Goal: Transaction & Acquisition: Purchase product/service

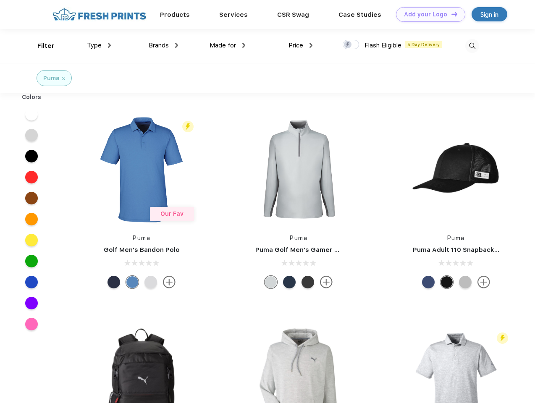
scroll to position [0, 0]
click at [427, 14] on link "Add your Logo Design Tool" at bounding box center [430, 14] width 69 height 15
click at [0, 0] on div "Design Tool" at bounding box center [0, 0] width 0 height 0
click at [450, 14] on link "Add your Logo Design Tool" at bounding box center [430, 14] width 69 height 15
click at [40, 46] on div "Filter" at bounding box center [45, 46] width 17 height 10
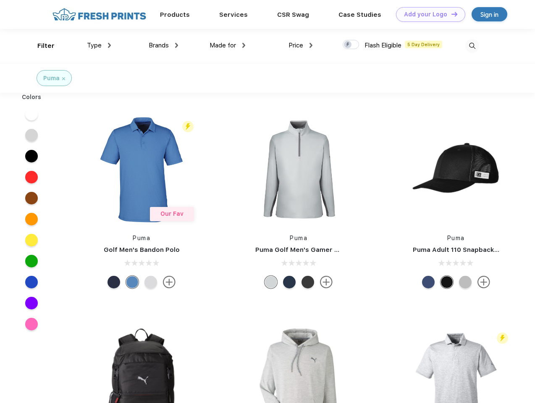
click at [99, 45] on span "Type" at bounding box center [94, 46] width 15 height 8
click at [163, 45] on span "Brands" at bounding box center [159, 46] width 20 height 8
click at [227, 45] on span "Made for" at bounding box center [222, 46] width 26 height 8
click at [300, 45] on span "Price" at bounding box center [295, 46] width 15 height 8
click at [351, 45] on div at bounding box center [350, 44] width 16 height 9
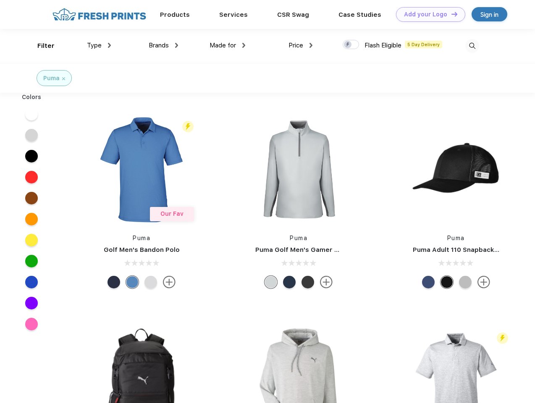
click at [348, 45] on input "checkbox" at bounding box center [344, 41] width 5 height 5
click at [472, 46] on img at bounding box center [472, 46] width 14 height 14
